Goal: Find specific page/section: Find specific page/section

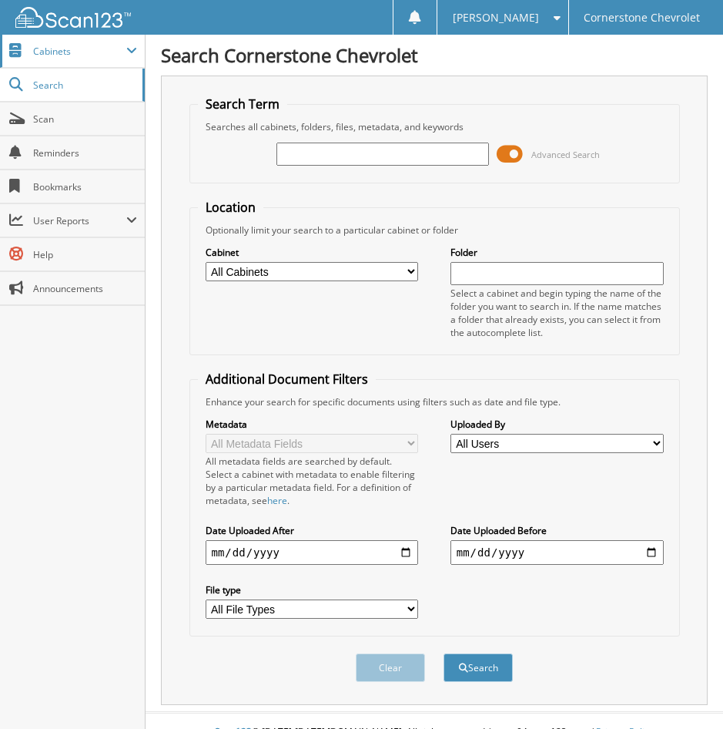
click at [58, 62] on span "Cabinets" at bounding box center [72, 51] width 145 height 33
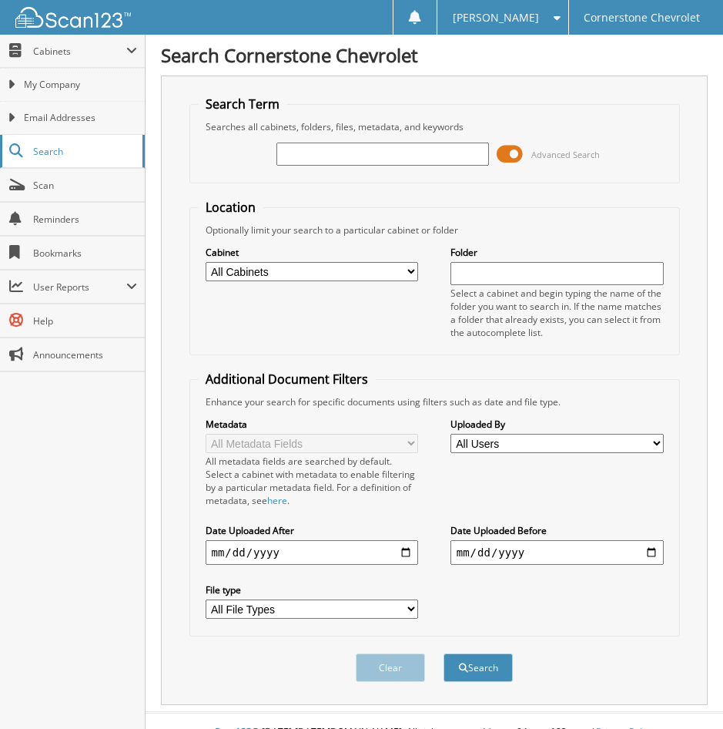
click at [58, 146] on span "Search" at bounding box center [84, 151] width 102 height 13
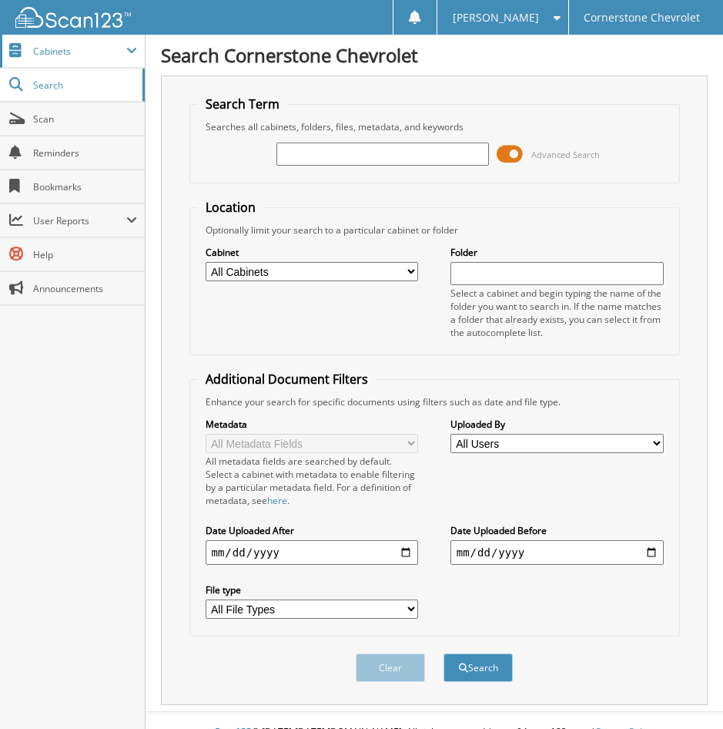
click at [69, 50] on span "Cabinets" at bounding box center [79, 51] width 93 height 13
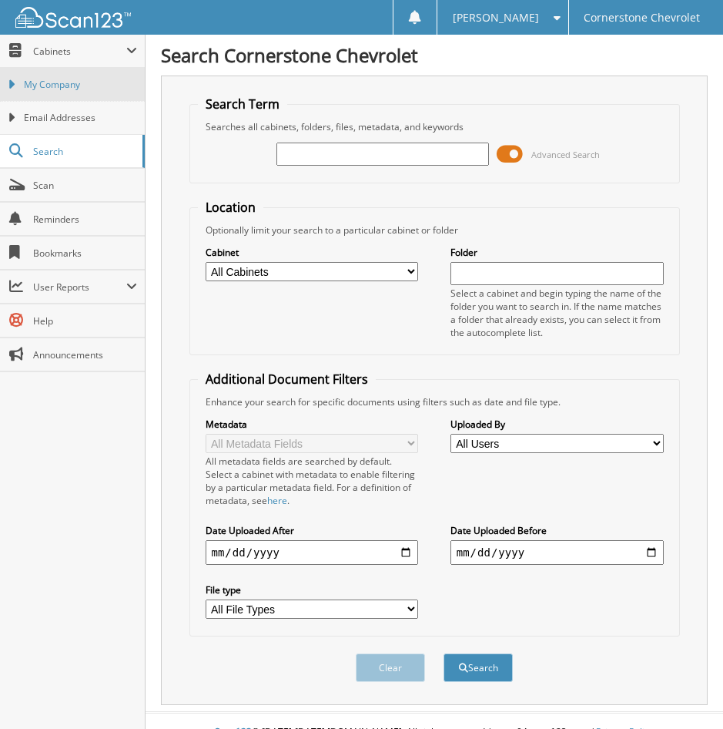
click at [65, 83] on span "My Company" at bounding box center [80, 85] width 113 height 14
